Goal: Information Seeking & Learning: Check status

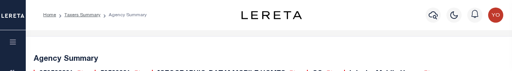
select select "210530215"
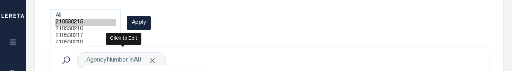
scroll to position [203, 0]
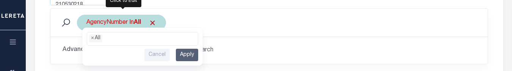
click at [144, 35] on ul "× All" at bounding box center [142, 38] width 111 height 10
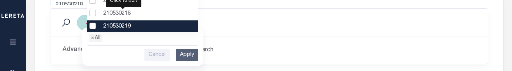
click at [135, 42] on ul "× All" at bounding box center [142, 38] width 111 height 10
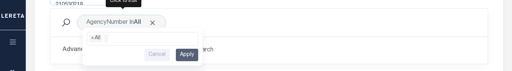
scroll to position [165, 0]
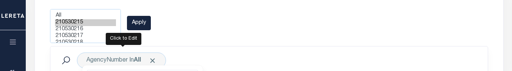
click at [227, 29] on div "Agency Number clear All 210530215 210530216 210530217 210530218 210530219 21053…" at bounding box center [268, 18] width 449 height 50
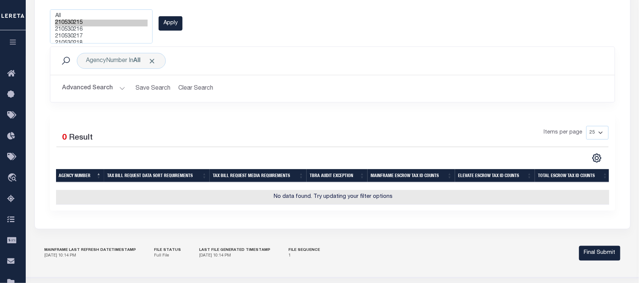
scroll to position [188, 0]
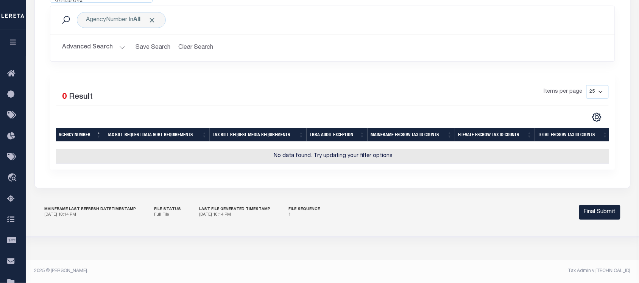
click at [511, 71] on div "Mainframe Last Refresh Datetimestamp 10/7/2025, 10:14 PM File Status Full File …" at bounding box center [332, 213] width 596 height 30
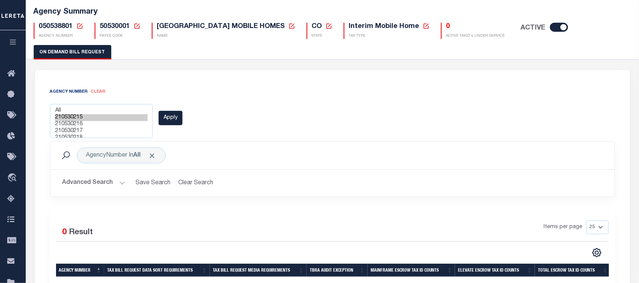
scroll to position [95, 0]
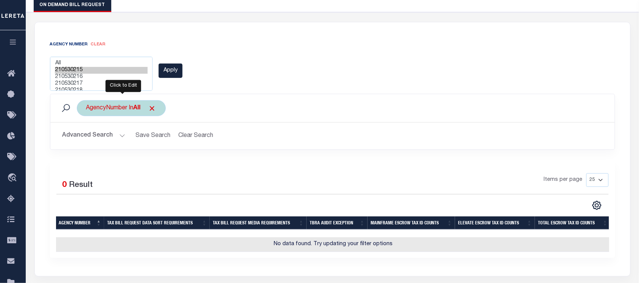
click at [121, 71] on div "AgencyNumber In All All 210530215 210530216 210530217 210530218 210530219 21053…" at bounding box center [121, 108] width 89 height 16
click at [126, 71] on ul "× All" at bounding box center [142, 123] width 111 height 10
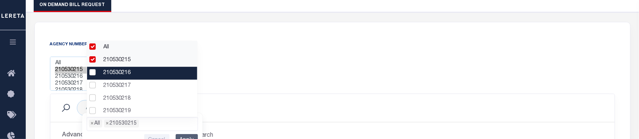
click at [117, 71] on li "210530216" at bounding box center [142, 73] width 111 height 13
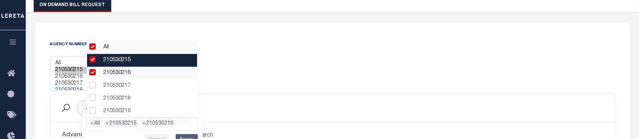
click at [130, 61] on li "210530215" at bounding box center [142, 60] width 111 height 13
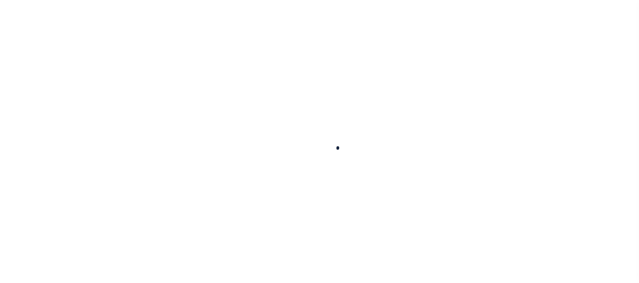
select select
select select "0"
